Goal: Task Accomplishment & Management: Manage account settings

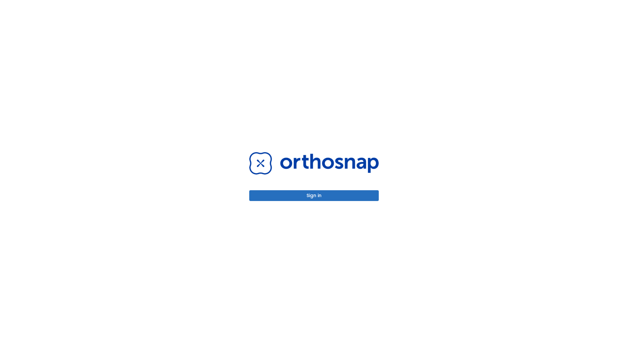
click at [314, 195] on button "Sign in" at bounding box center [313, 195] width 129 height 11
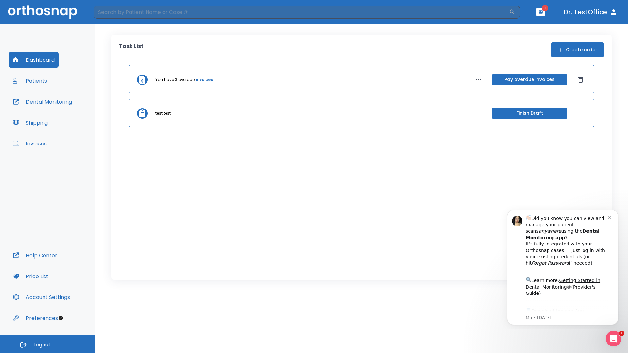
click at [47, 344] on span "Logout" at bounding box center [41, 344] width 17 height 7
